Goal: Transaction & Acquisition: Book appointment/travel/reservation

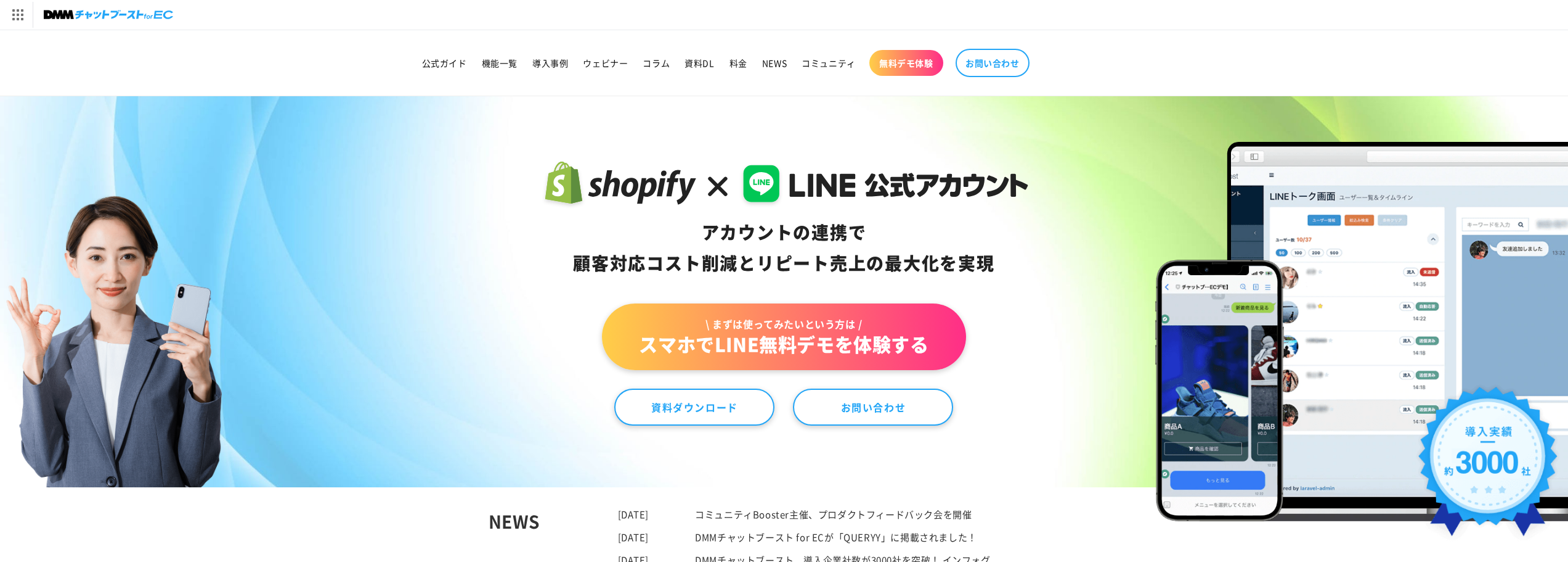
click at [881, 64] on span "無料デモ体験" at bounding box center [906, 64] width 54 height 12
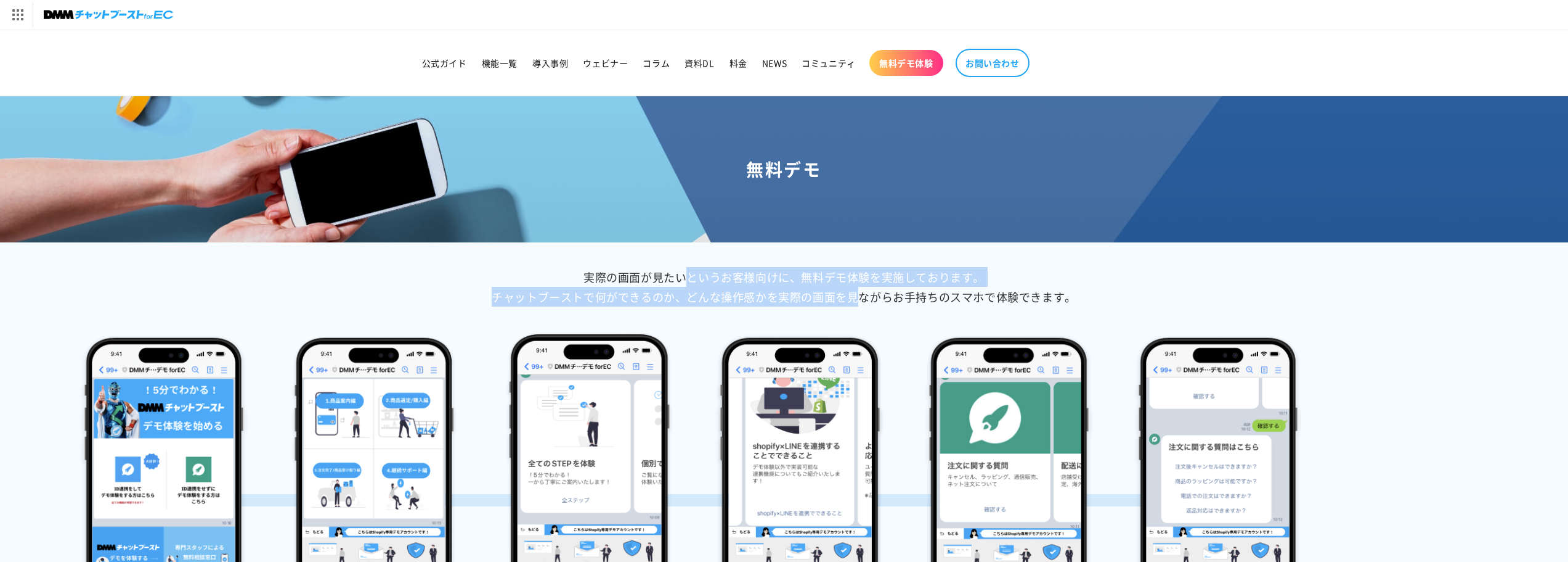
drag, startPoint x: 610, startPoint y: 281, endPoint x: 781, endPoint y: 290, distance: 171.2
click at [781, 290] on p "実際の画面が見たいというお客様向けに、無料デモ体験を実施しております。 チャットブーストで何ができるのか、どんな操作感かを実際の画面を見ながらお手持ちのスマホ…" at bounding box center [784, 287] width 1568 height 40
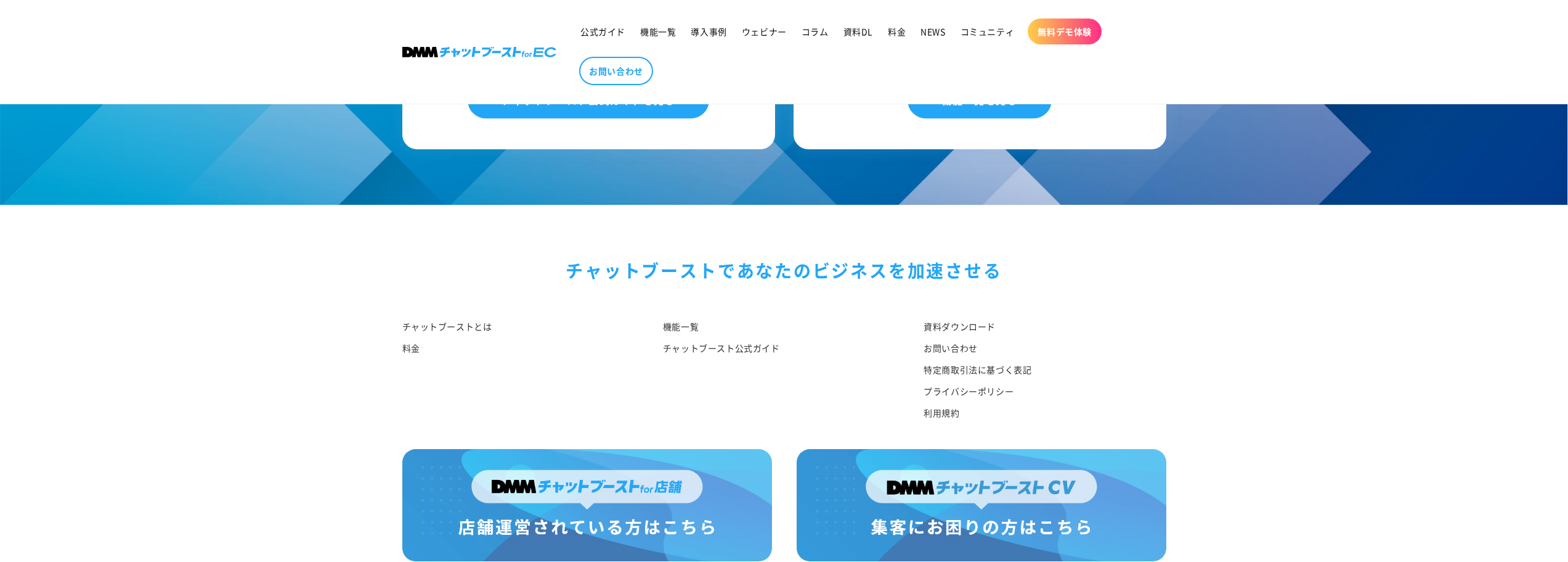
scroll to position [1722, 0]
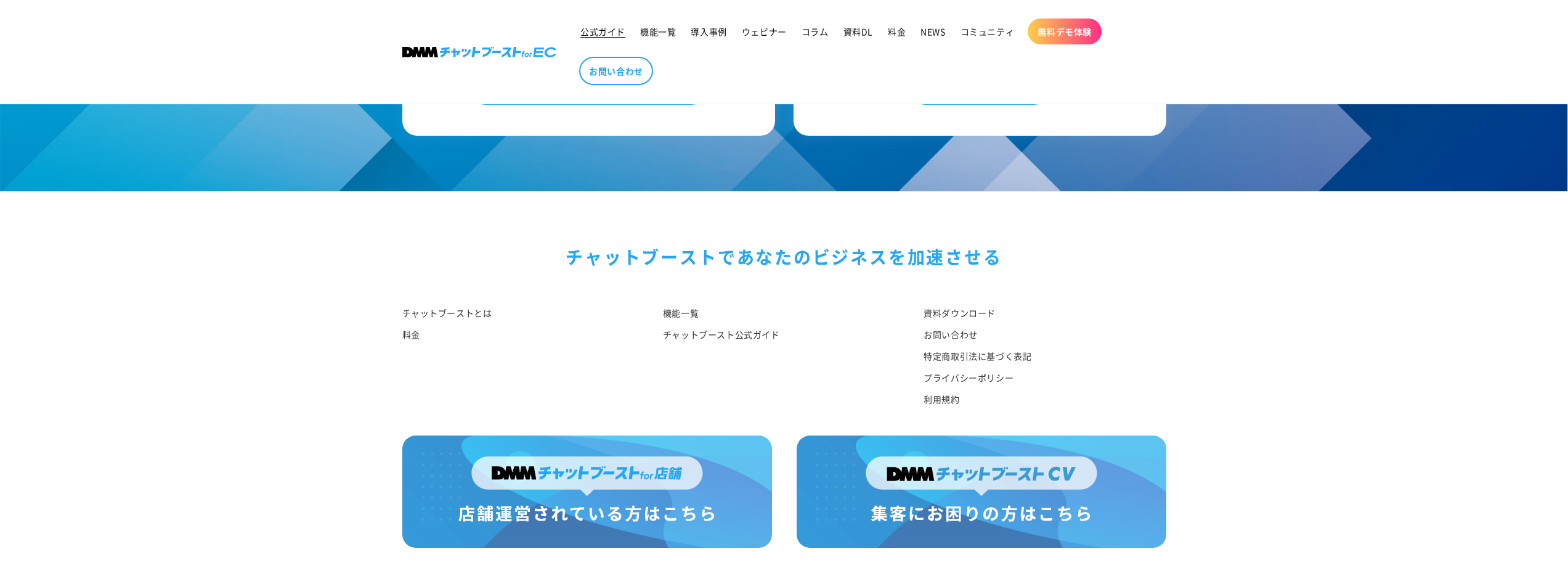
click at [591, 28] on span "公式ガイド" at bounding box center [603, 32] width 45 height 12
